Goal: Task Accomplishment & Management: Manage account settings

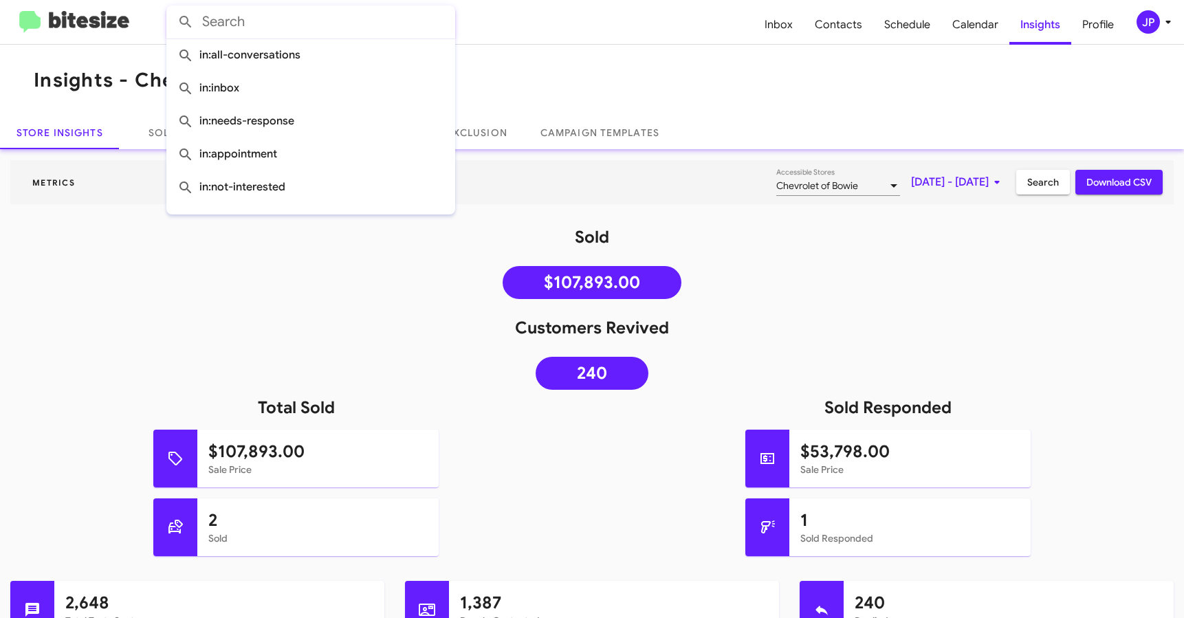
click at [225, 22] on input "text" at bounding box center [310, 22] width 289 height 33
click at [1164, 30] on icon at bounding box center [1168, 22] width 17 height 17
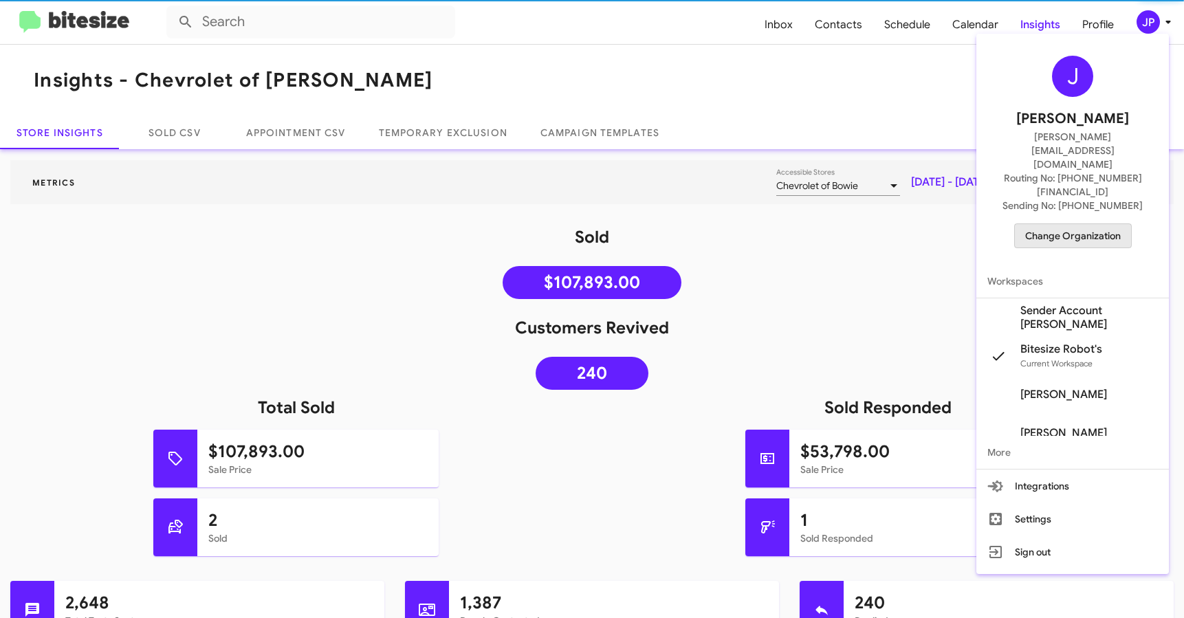
click at [1097, 224] on span "Change Organization" at bounding box center [1073, 235] width 96 height 23
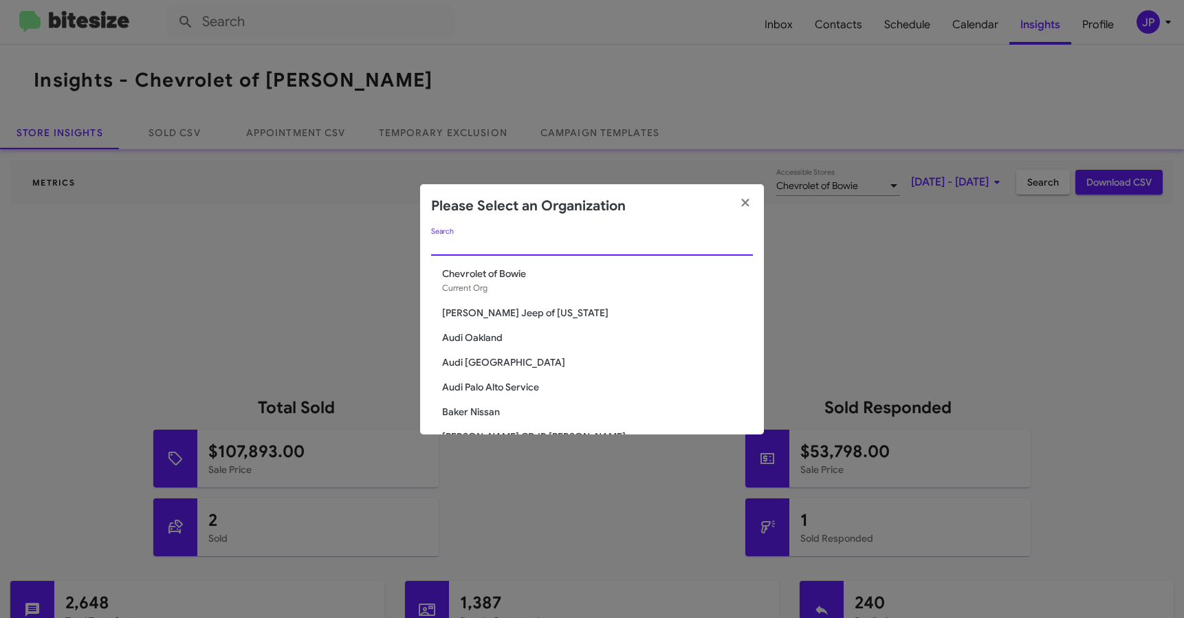
click at [552, 244] on input "Search" at bounding box center [592, 245] width 322 height 11
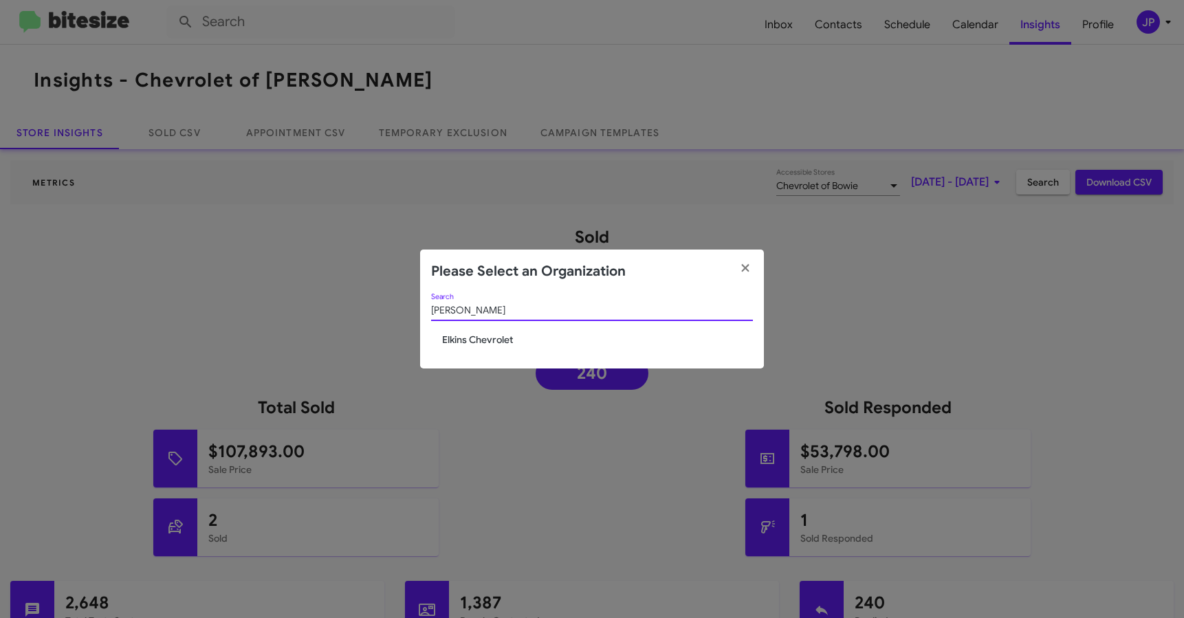
type input "[PERSON_NAME]"
click at [476, 334] on span "Elkins Chevrolet" at bounding box center [597, 340] width 311 height 14
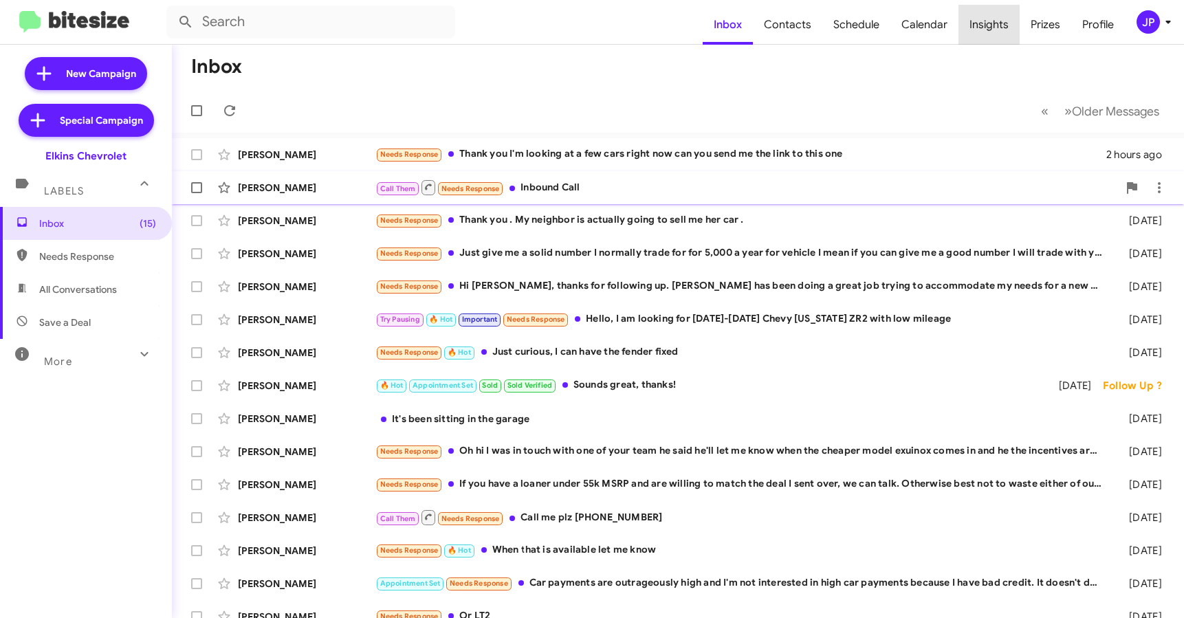
drag, startPoint x: 997, startPoint y: 34, endPoint x: 1107, endPoint y: 171, distance: 175.2
click at [997, 36] on span "Insights" at bounding box center [989, 25] width 61 height 40
